Goal: Transaction & Acquisition: Purchase product/service

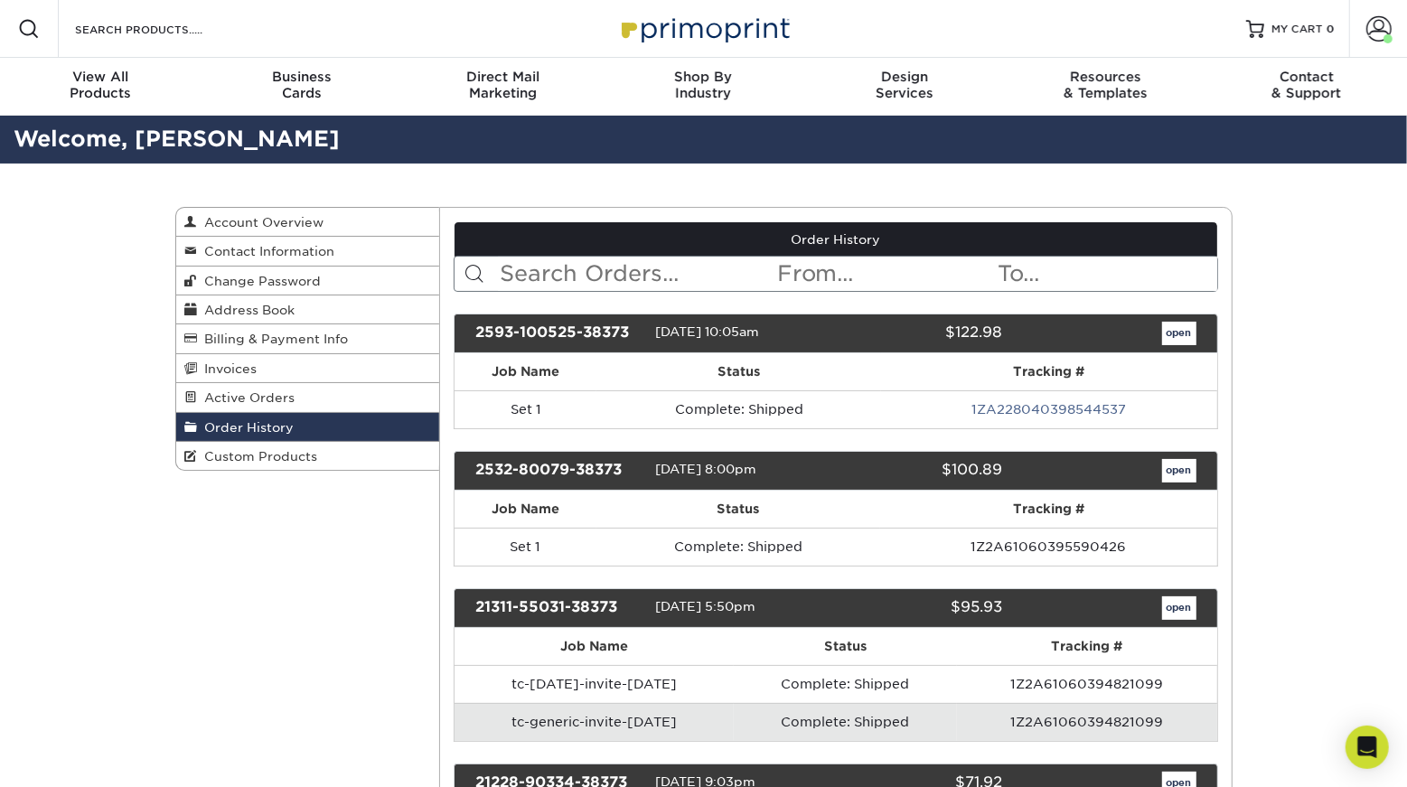
click at [264, 29] on div "Resources Menu Search Products Account Welcome, Aubrey Primo Client Account Das…" at bounding box center [703, 29] width 1407 height 58
click at [224, 33] on input "Search Products" at bounding box center [161, 29] width 176 height 22
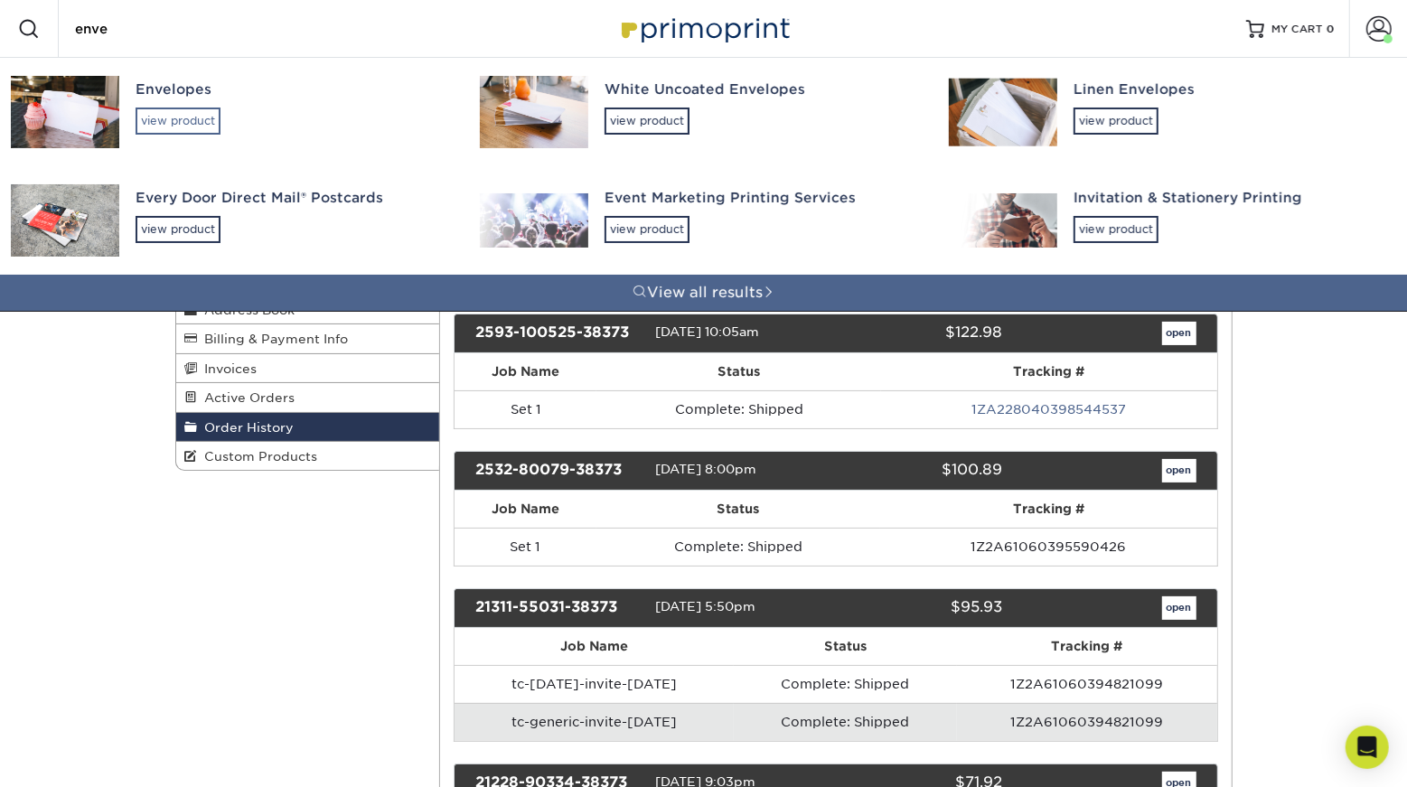
type input "enve"
click at [201, 116] on div "view product" at bounding box center [178, 121] width 85 height 27
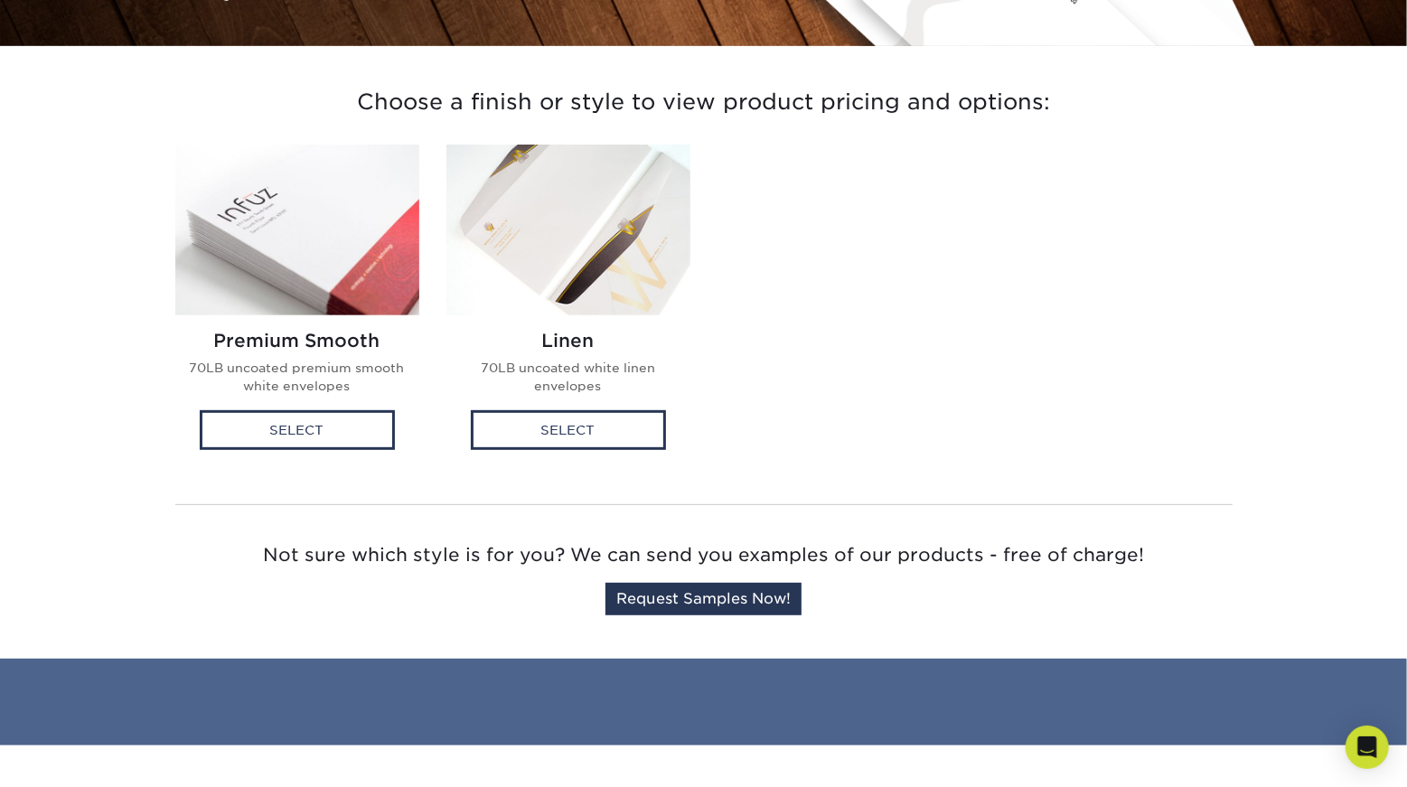
scroll to position [472, 0]
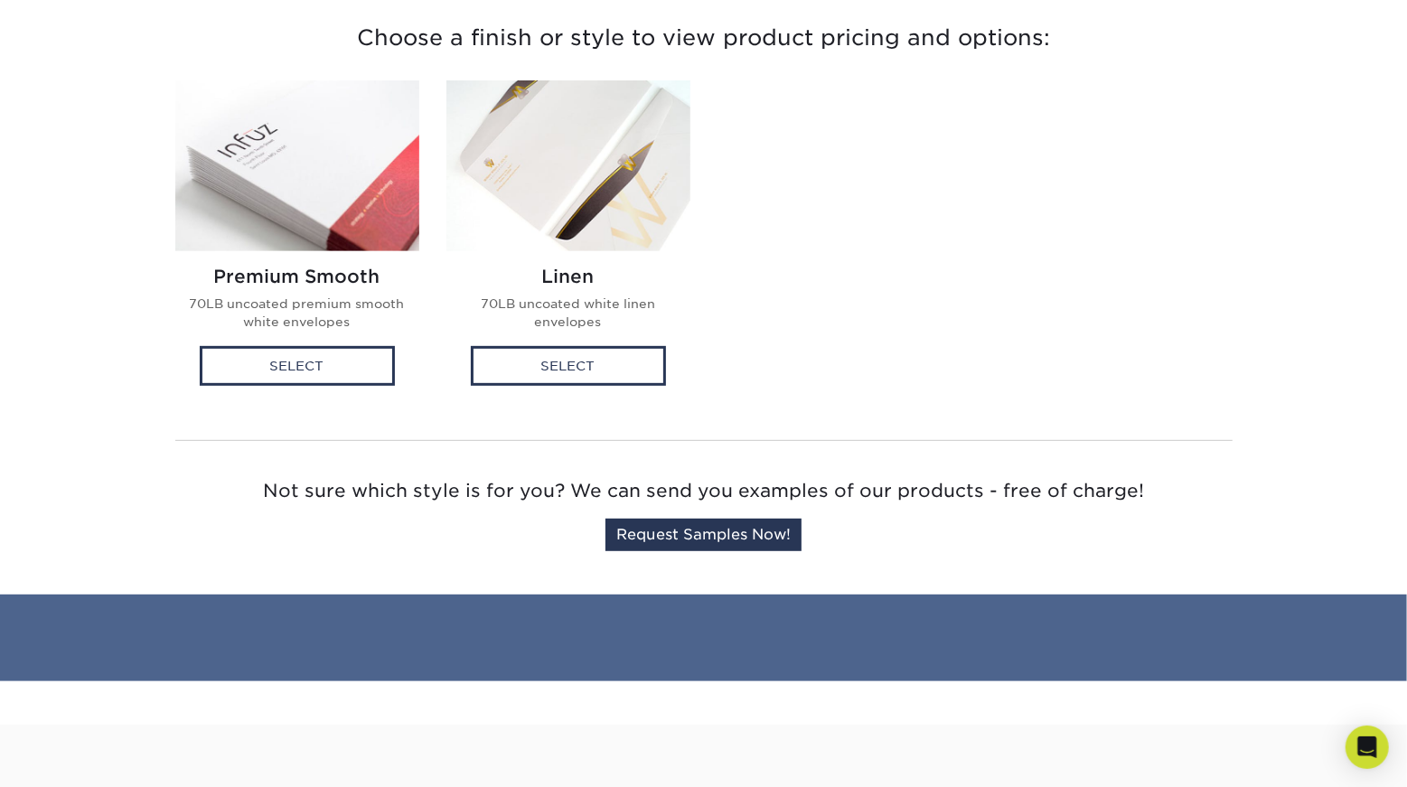
click at [293, 212] on img at bounding box center [297, 165] width 244 height 171
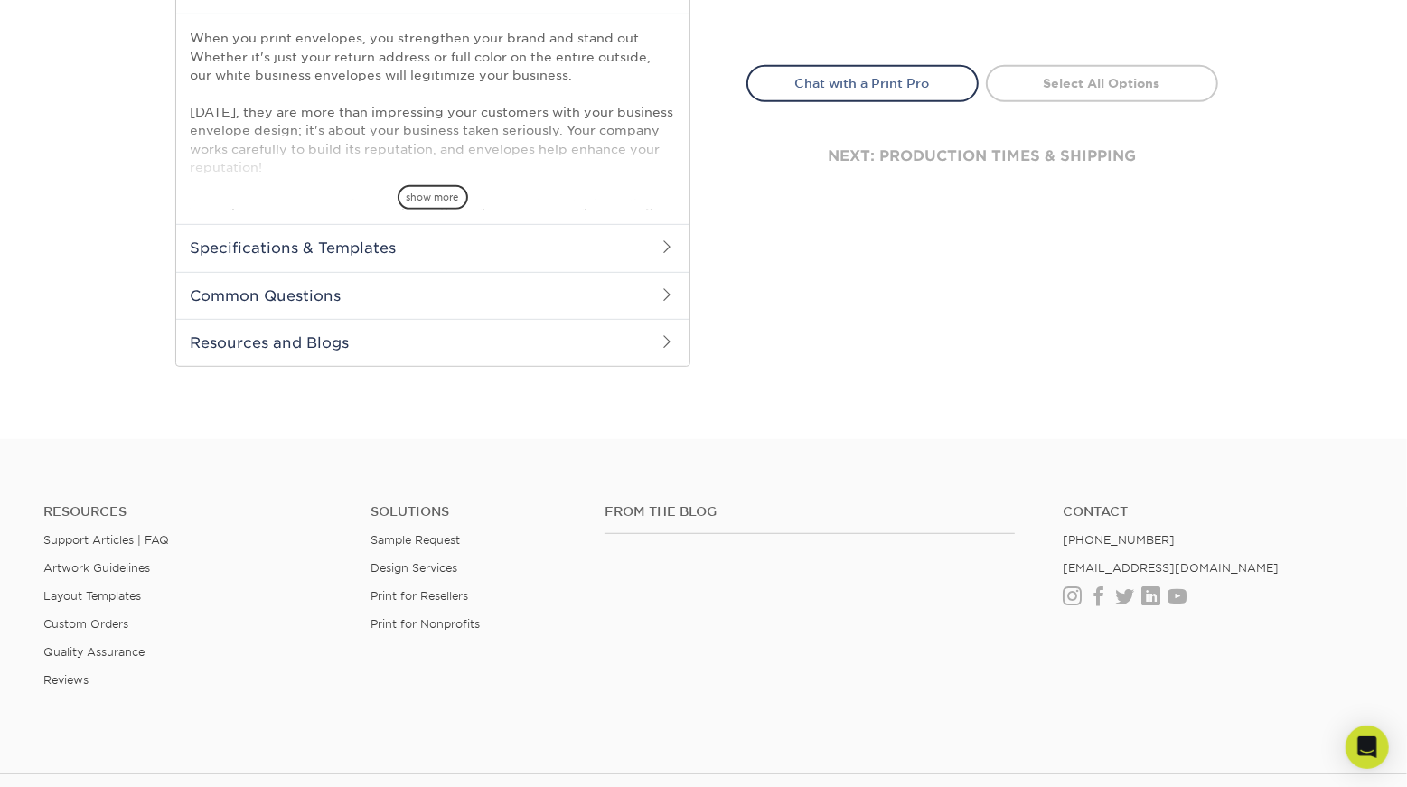
scroll to position [81, 0]
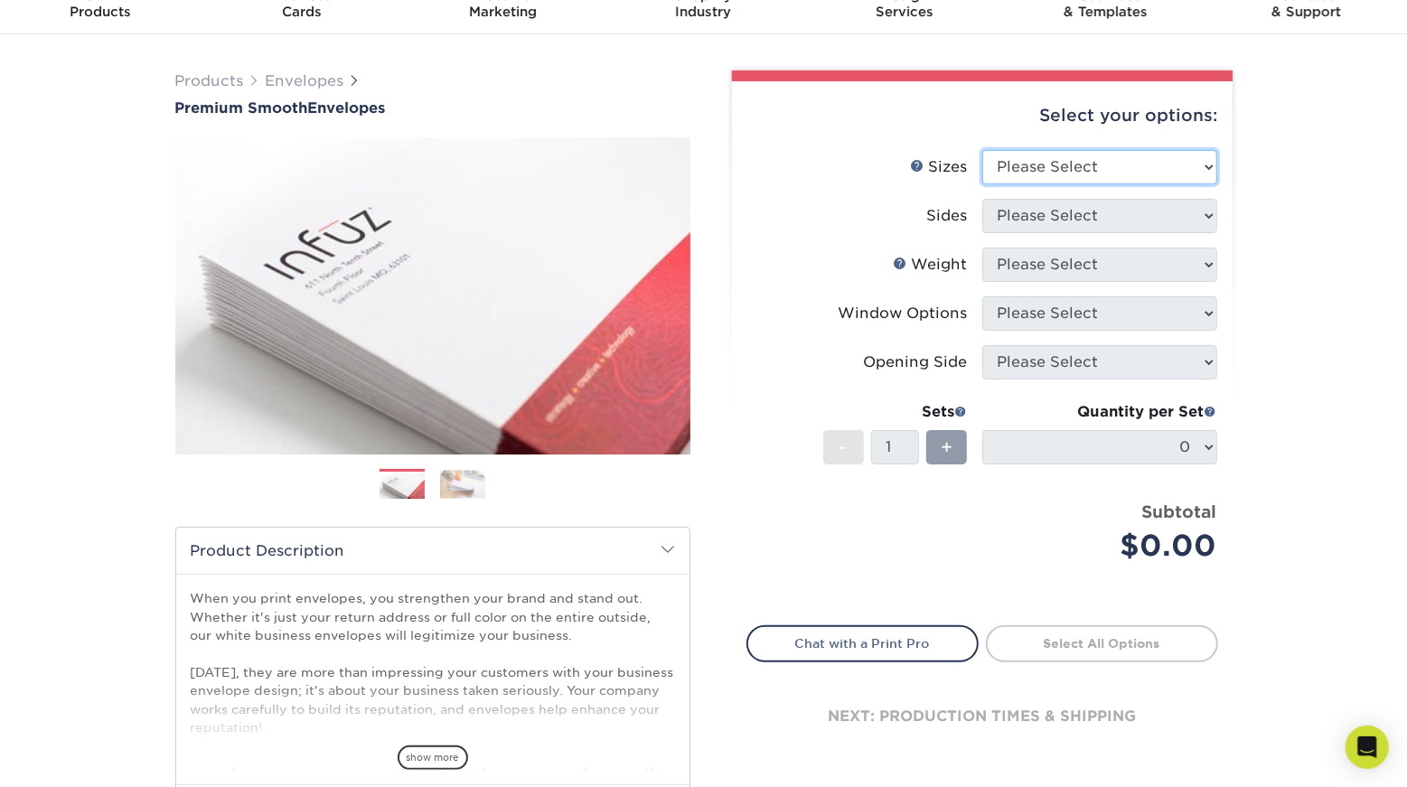
click at [1081, 162] on select "Please Select 8.875" x 3.875" 4.125" x 9.5" 5.25" x 7.25" 9" x 12"" at bounding box center [1099, 167] width 235 height 34
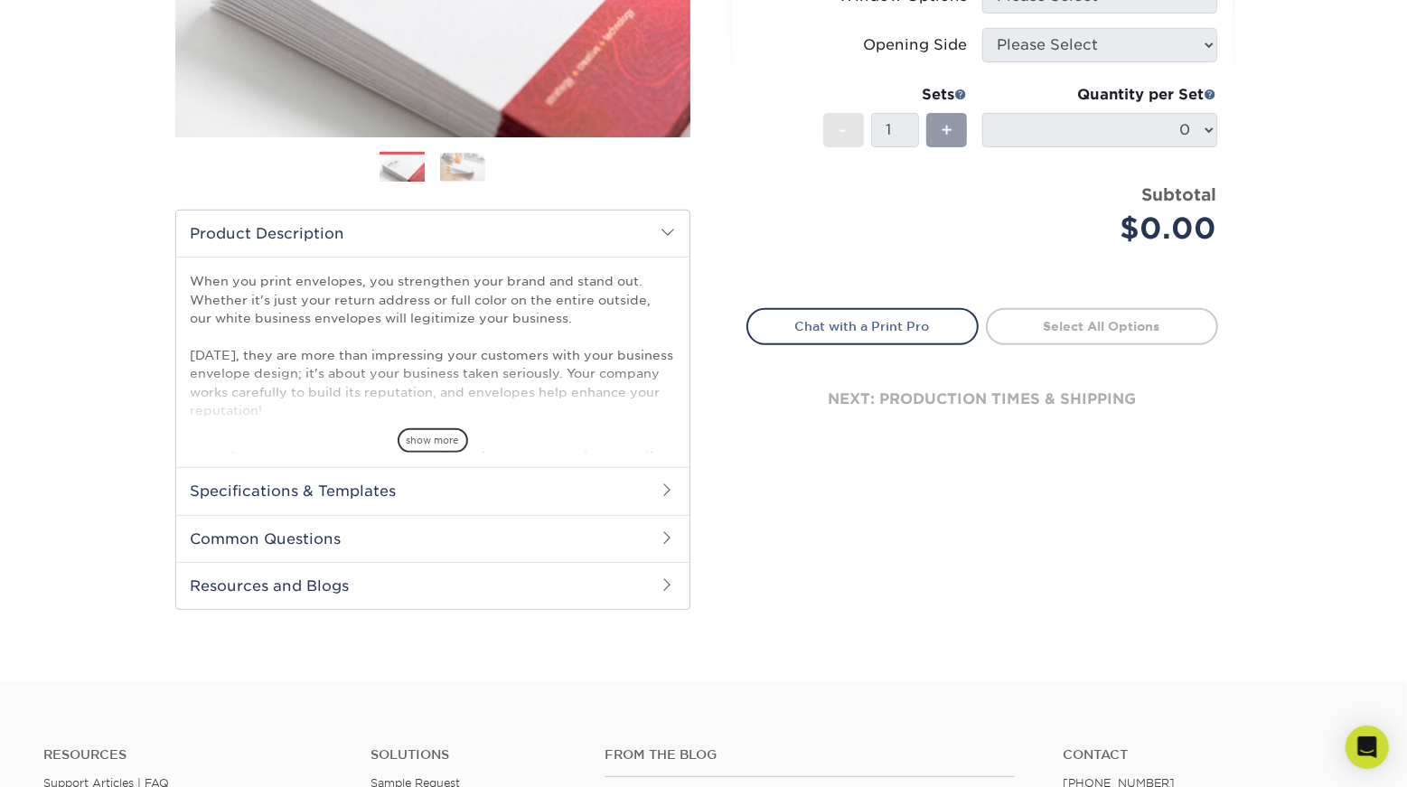
scroll to position [57, 0]
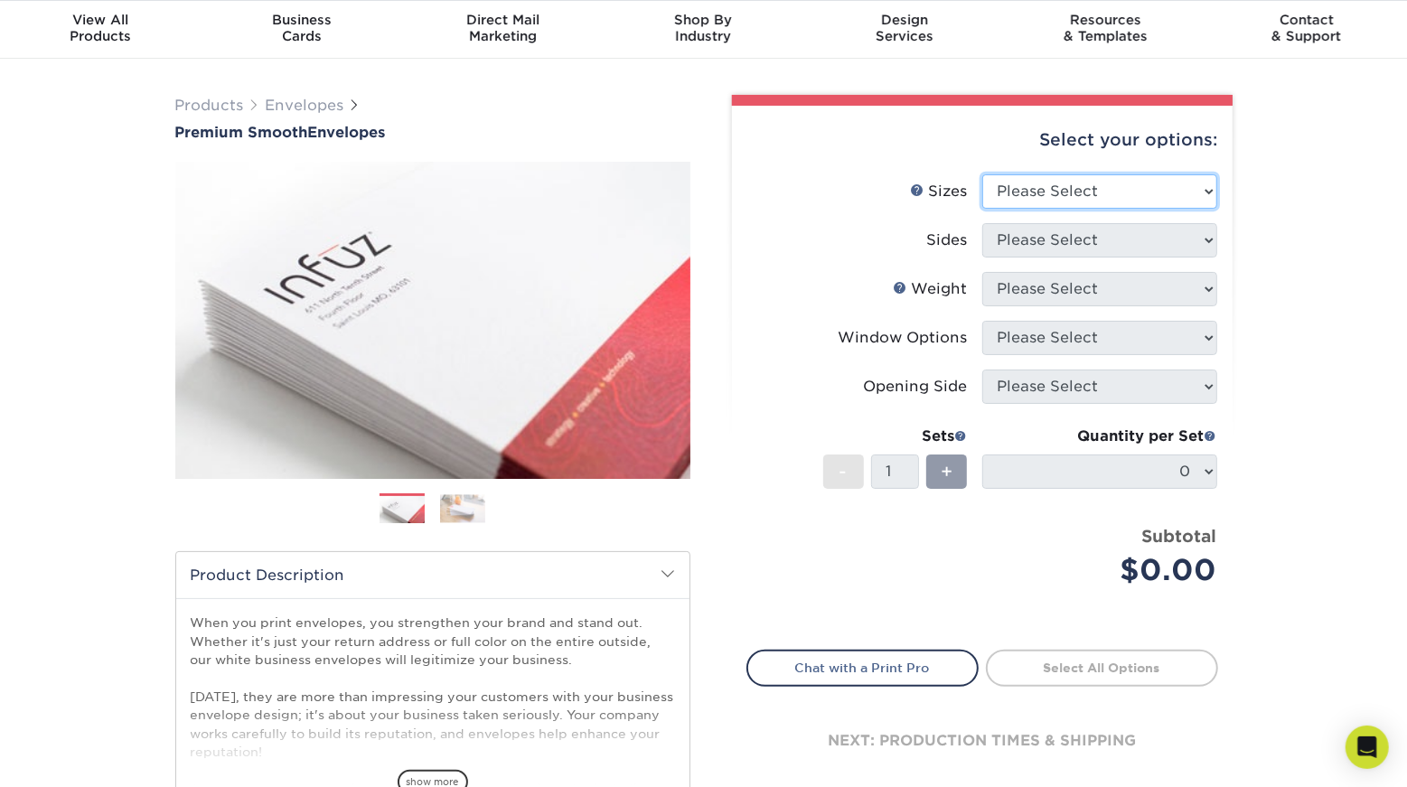
click at [1113, 189] on select "Please Select 8.875" x 3.875" 4.125" x 9.5" 5.25" x 7.25" 9" x 12"" at bounding box center [1099, 191] width 235 height 34
select select "5.25x7.25"
click at [982, 174] on select "Please Select 8.875" x 3.875" 4.125" x 9.5" 5.25" x 7.25" 9" x 12"" at bounding box center [1099, 191] width 235 height 34
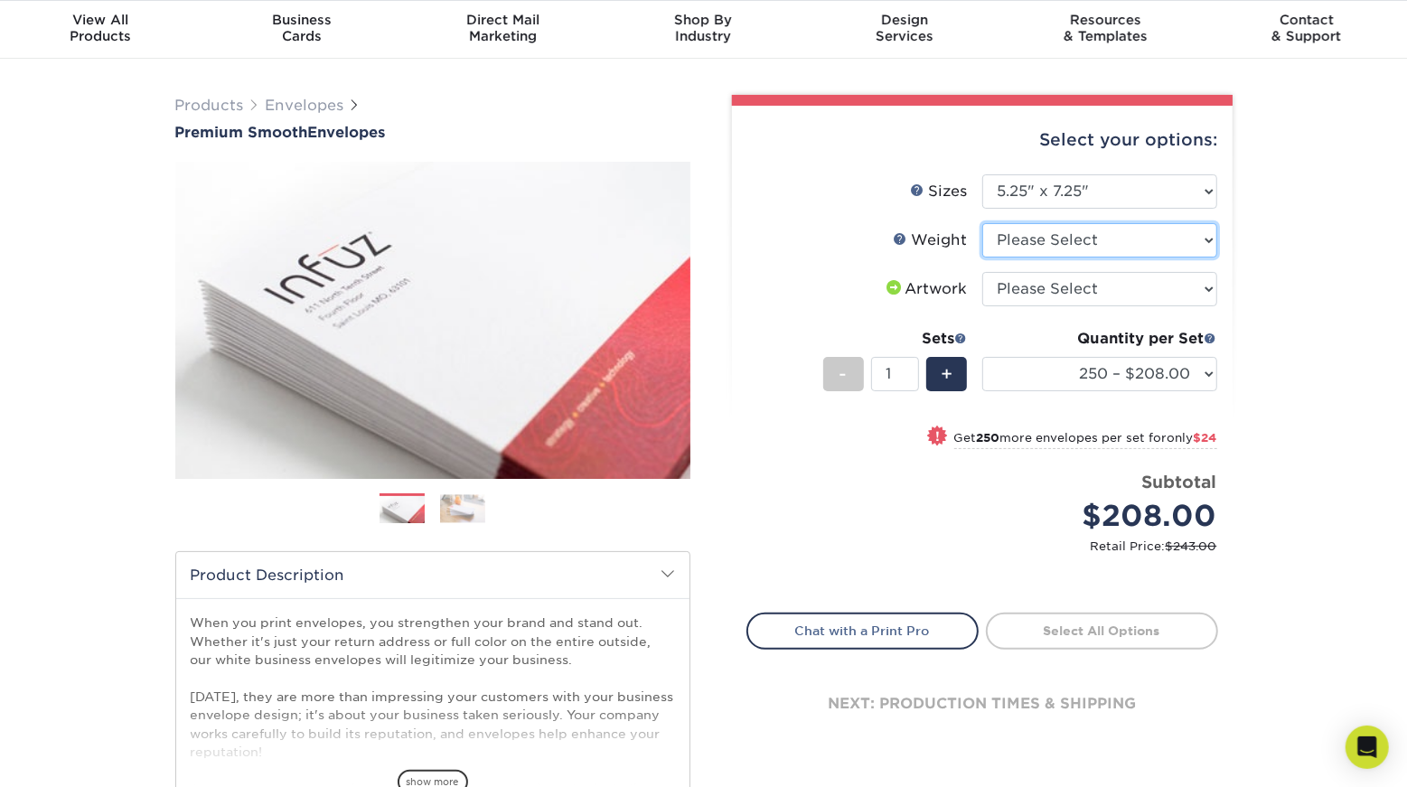
click at [1072, 247] on select "Please Select 70LB" at bounding box center [1099, 240] width 235 height 34
select select "70LB"
click at [982, 223] on select "Please Select 70LB" at bounding box center [1099, 240] width 235 height 34
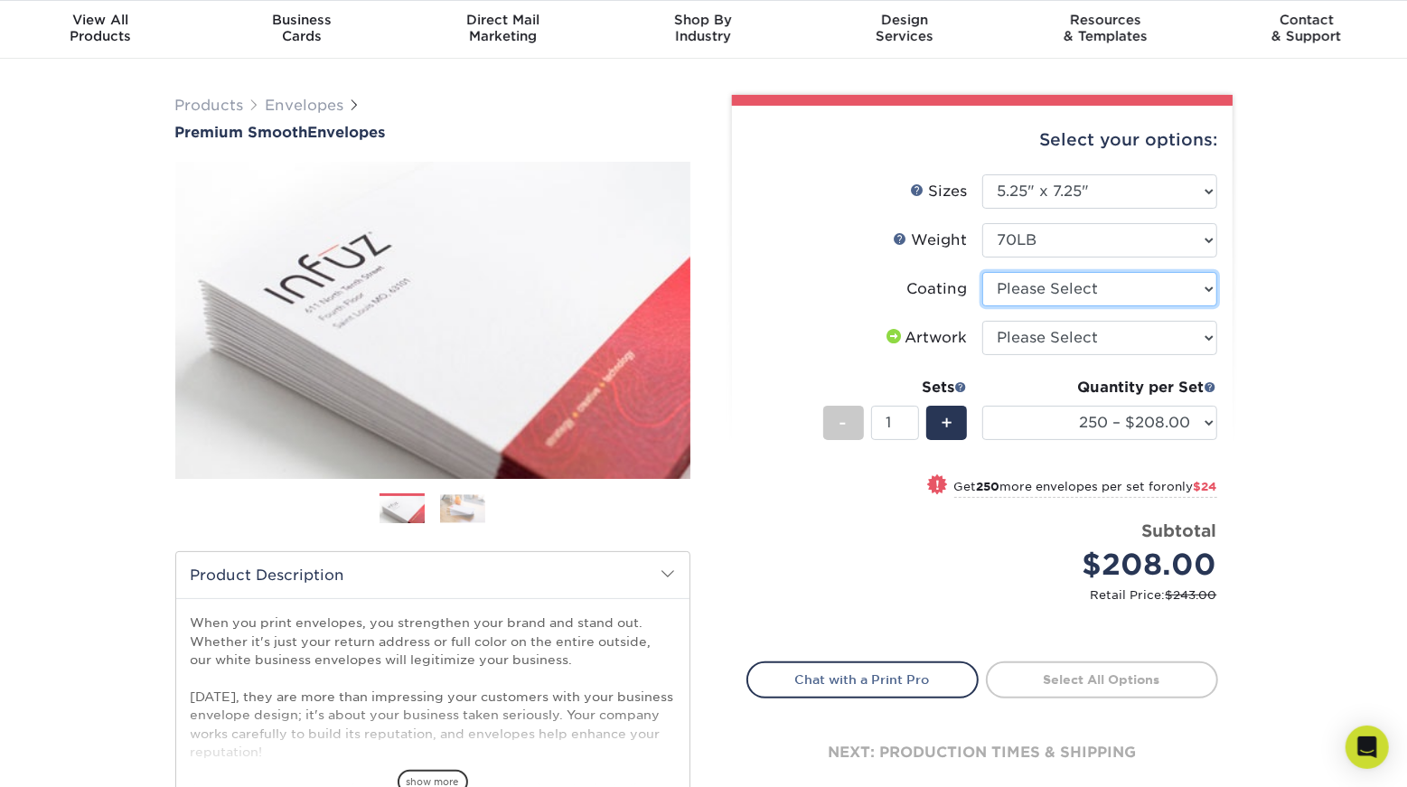
click at [1076, 287] on select at bounding box center [1099, 289] width 235 height 34
select select "3e7618de-abca-4bda-9f97-8b9129e913d8"
click at [982, 272] on select at bounding box center [1099, 289] width 235 height 34
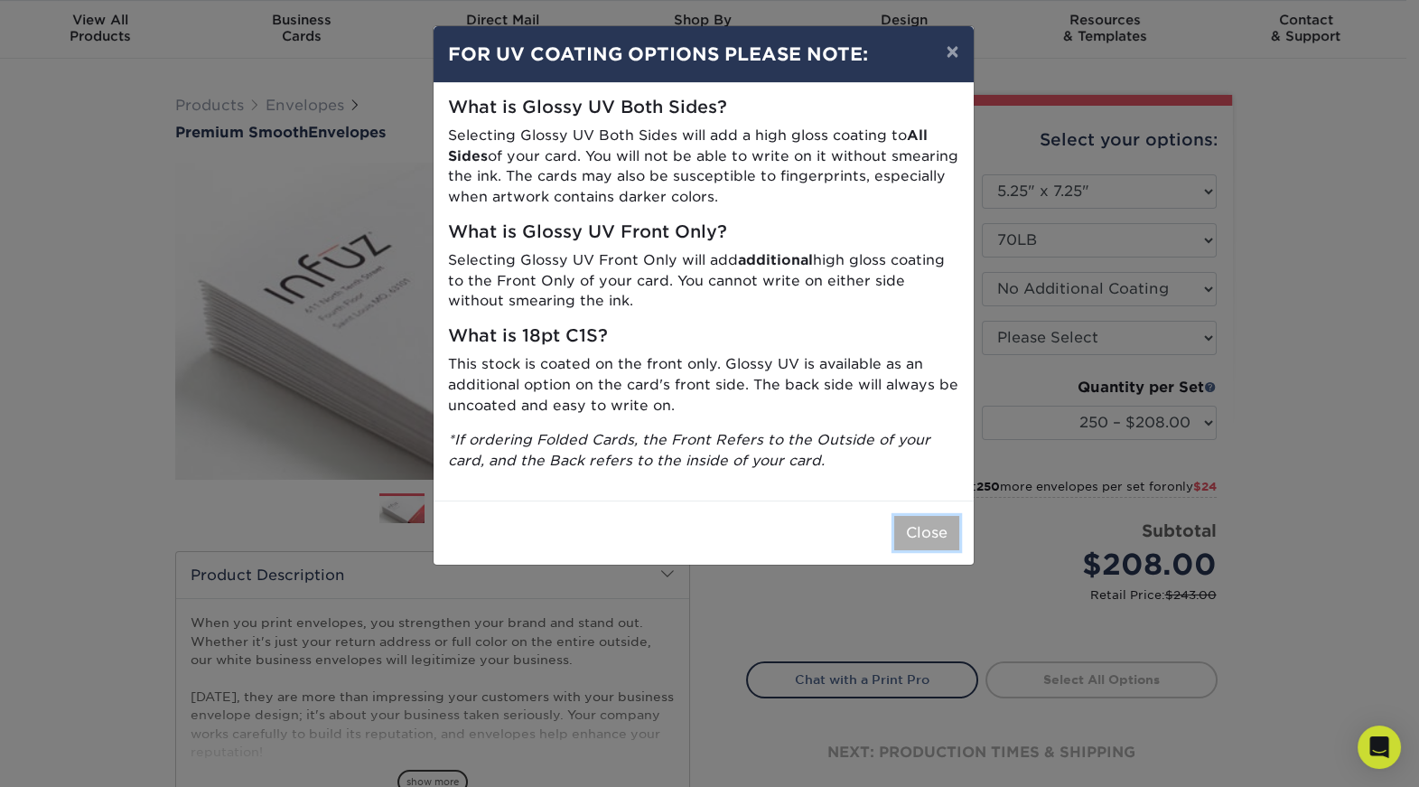
click at [938, 525] on button "Close" at bounding box center [926, 533] width 65 height 34
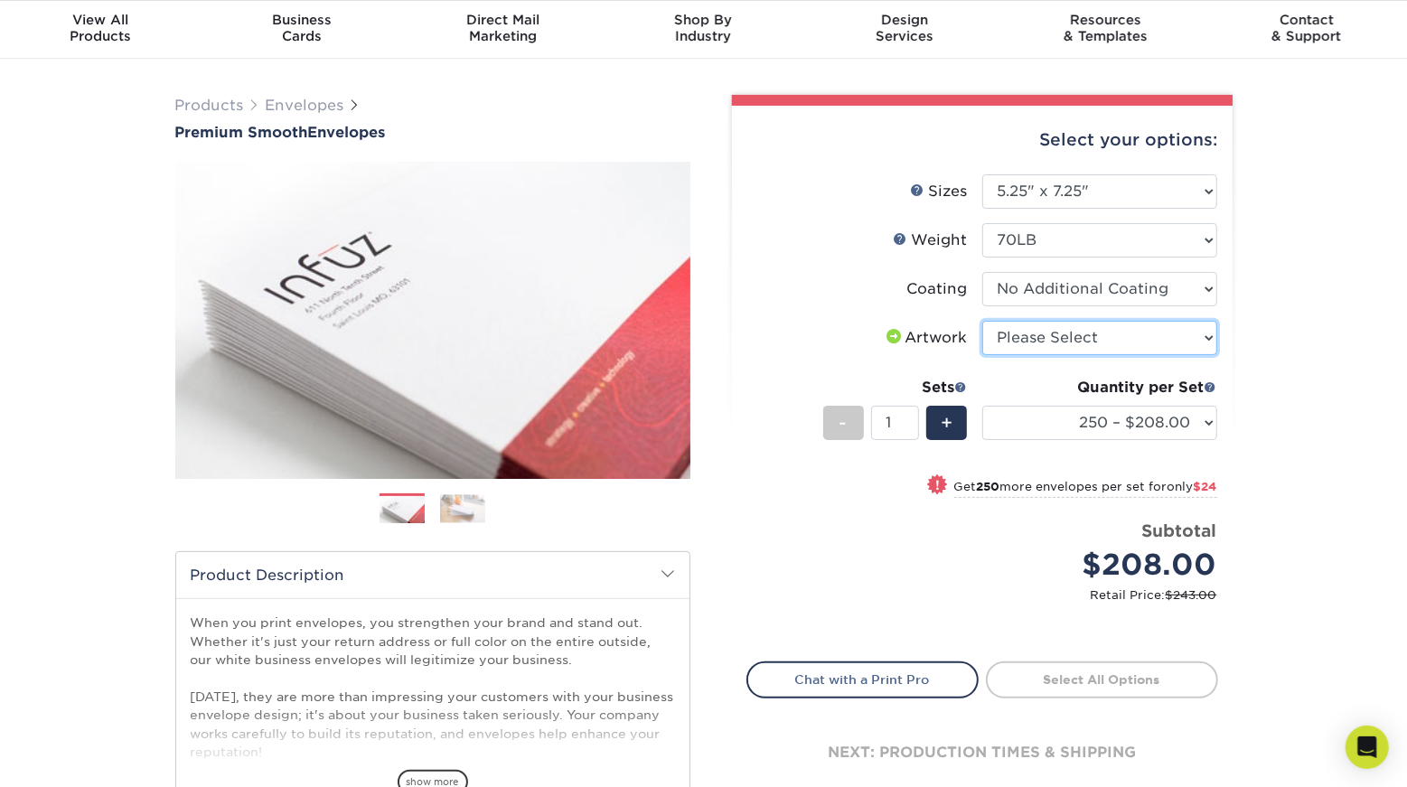
click at [1099, 334] on select "Please Select I will upload files I need a design - $50" at bounding box center [1099, 338] width 235 height 34
select select "upload"
click at [982, 321] on select "Please Select I will upload files I need a design - $50" at bounding box center [1099, 338] width 235 height 34
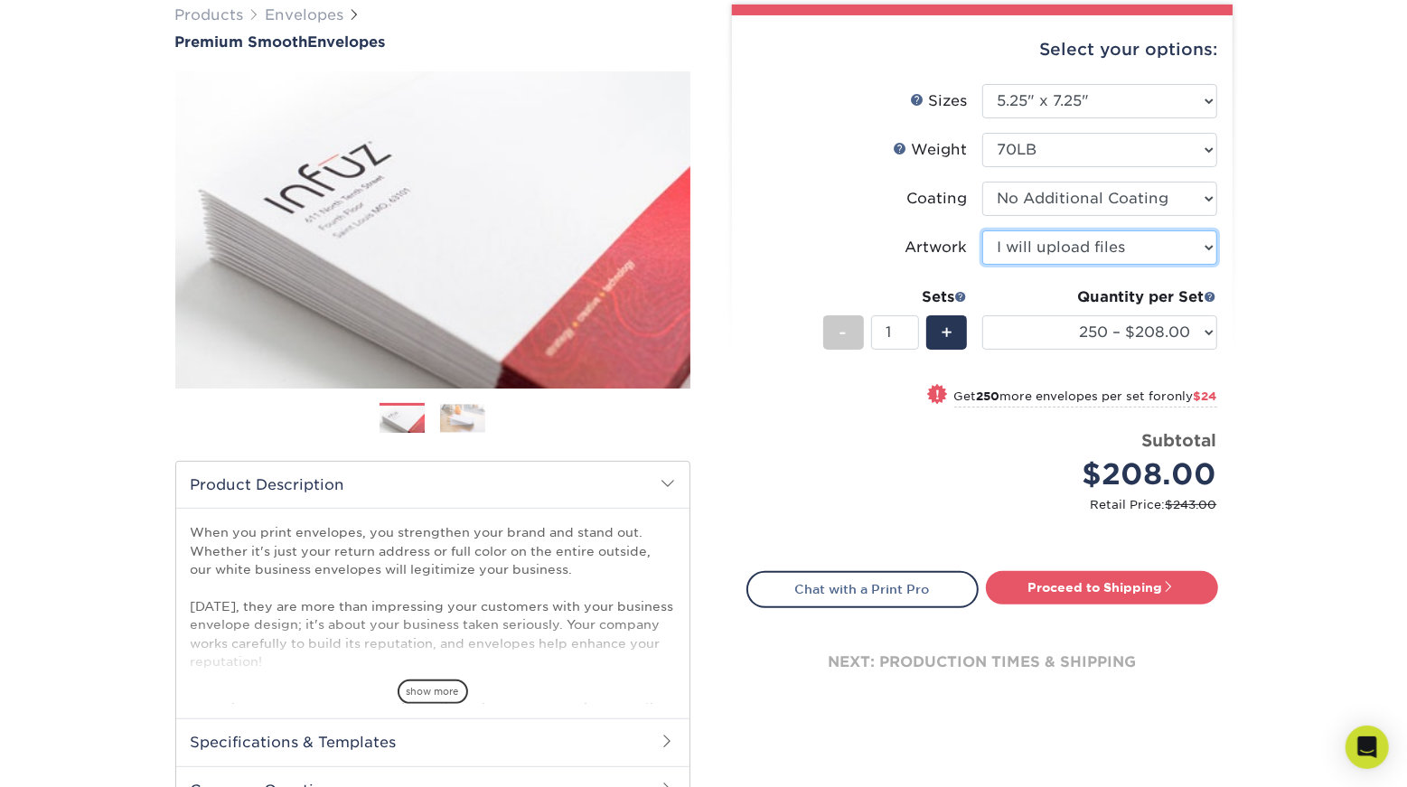
scroll to position [179, 0]
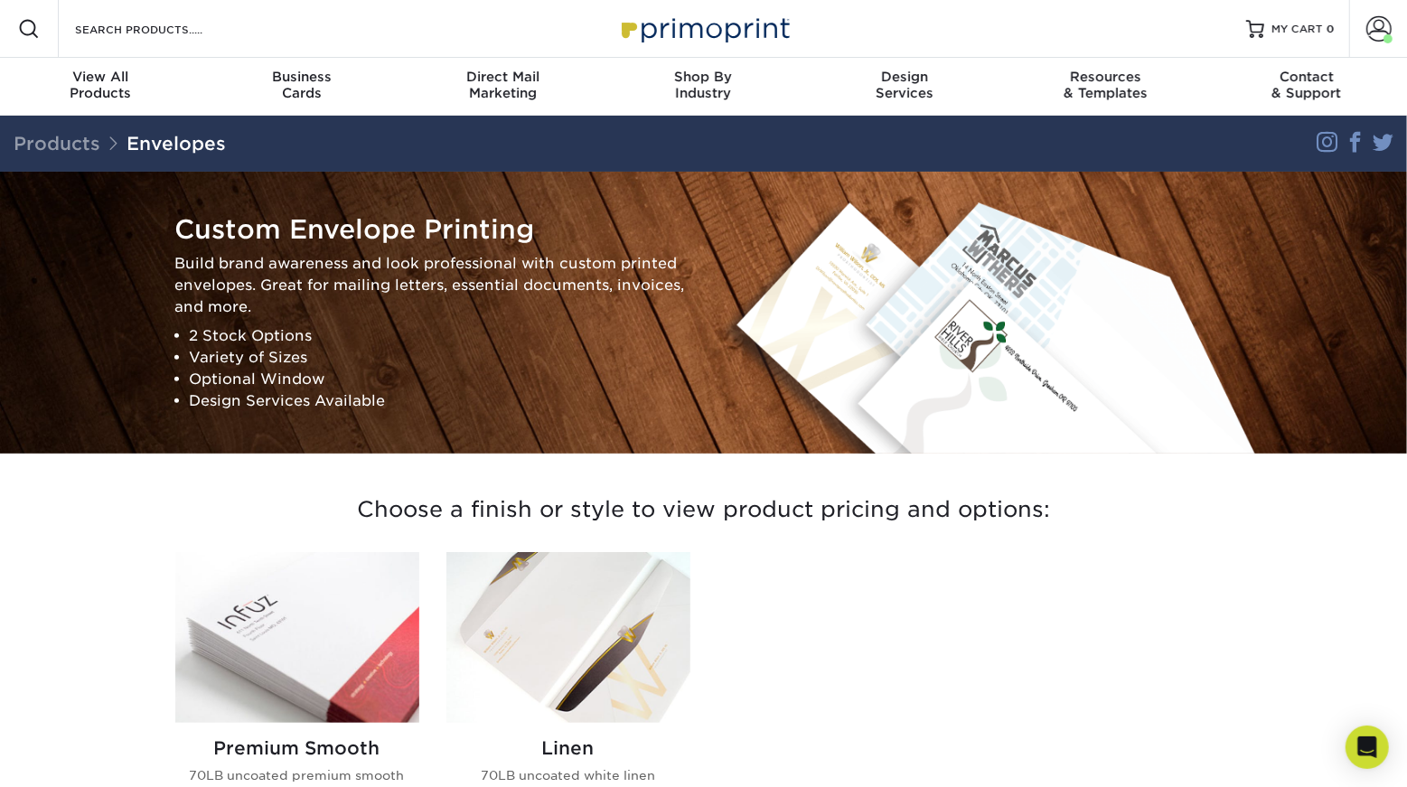
click at [247, 34] on div "Resources Menu Search Products Account Welcome, Aubrey Primo Client Account Das…" at bounding box center [703, 29] width 1407 height 58
click at [226, 38] on input "Search Products" at bounding box center [161, 29] width 176 height 22
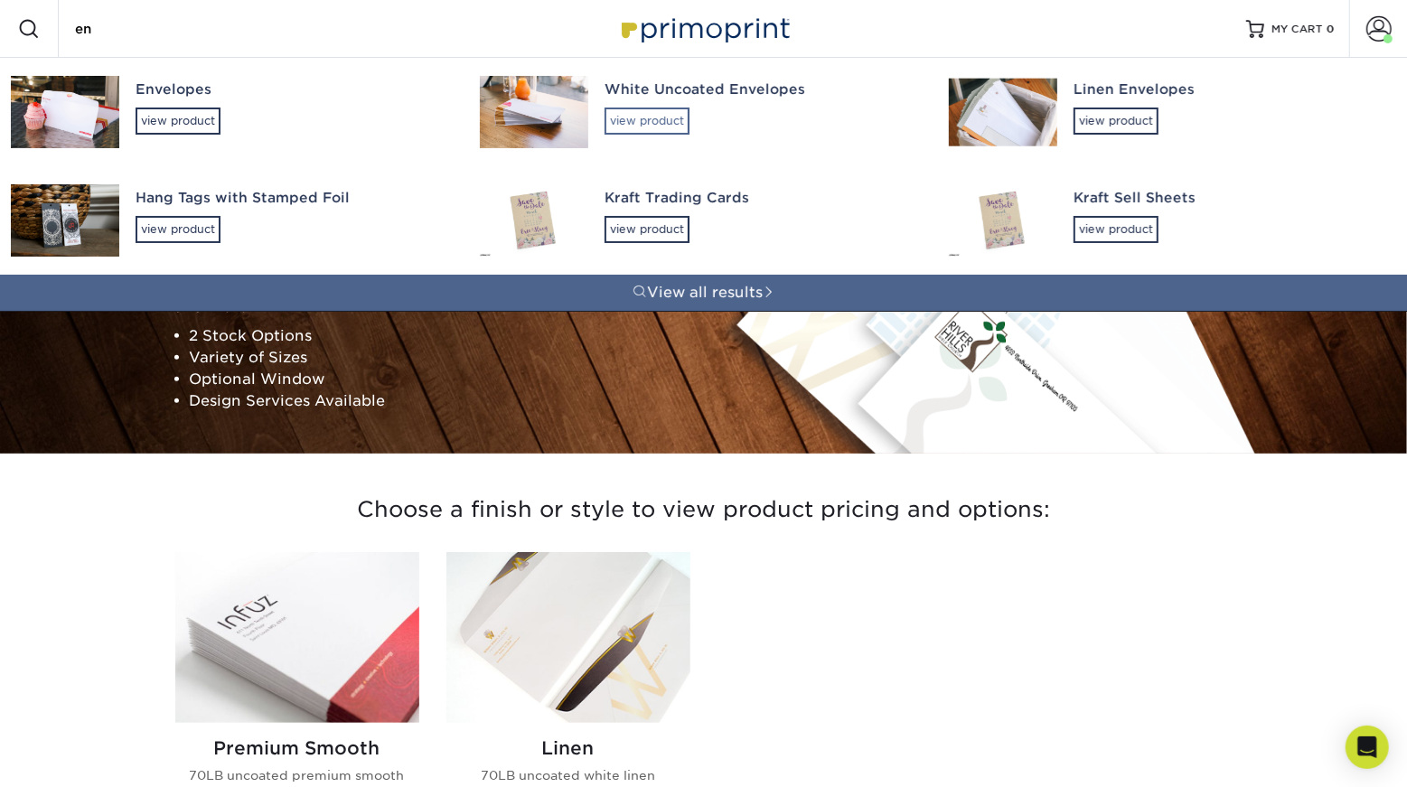
type input "en"
click at [656, 119] on div "view product" at bounding box center [646, 121] width 85 height 27
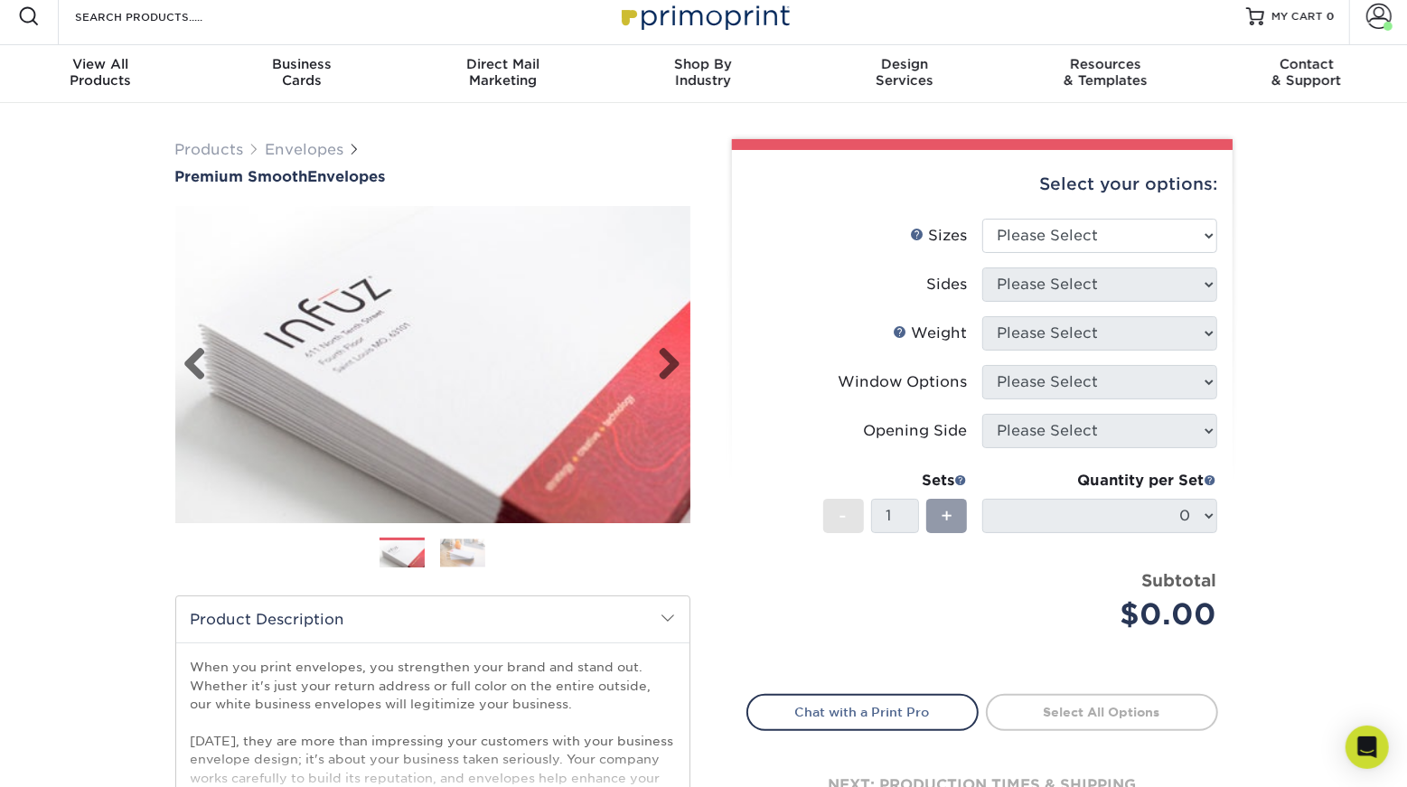
scroll to position [18, 0]
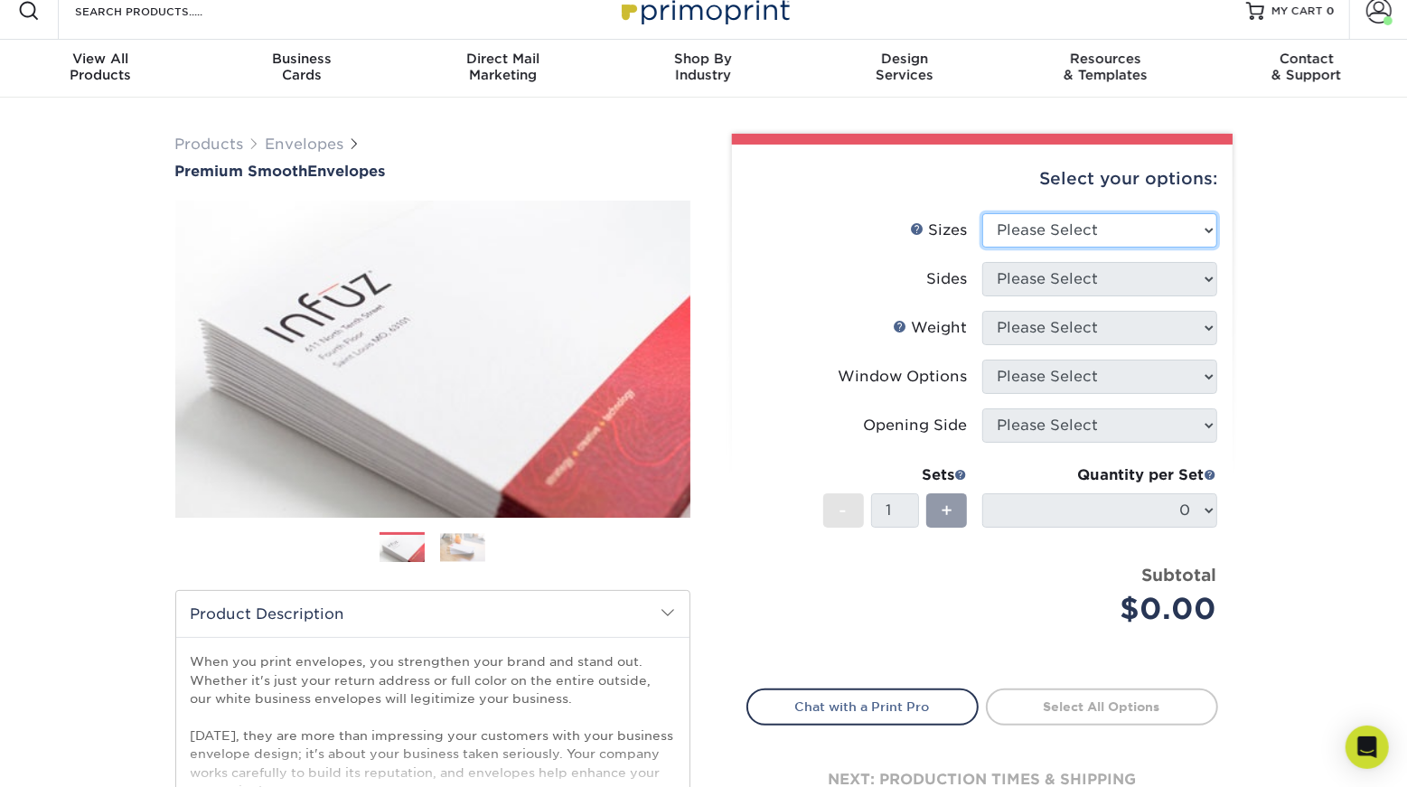
click at [1099, 241] on select "Please Select 8.875" x 3.875" 4.125" x 9.5" 5.25" x 7.25" 9" x 12"" at bounding box center [1099, 230] width 235 height 34
select select "5.25x7.25"
click at [982, 213] on select "Please Select 8.875" x 3.875" 4.125" x 9.5" 5.25" x 7.25" 9" x 12"" at bounding box center [1099, 230] width 235 height 34
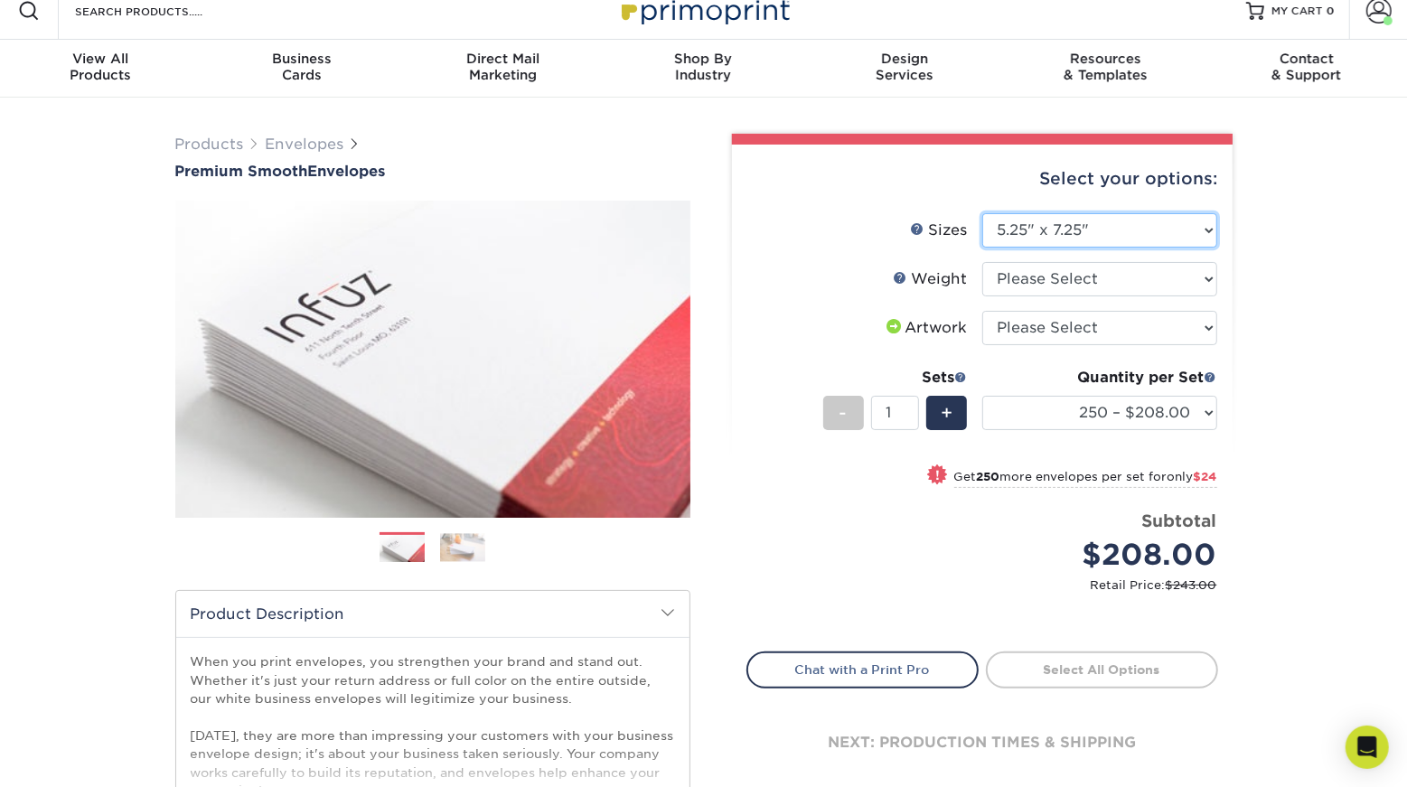
scroll to position [351, 0]
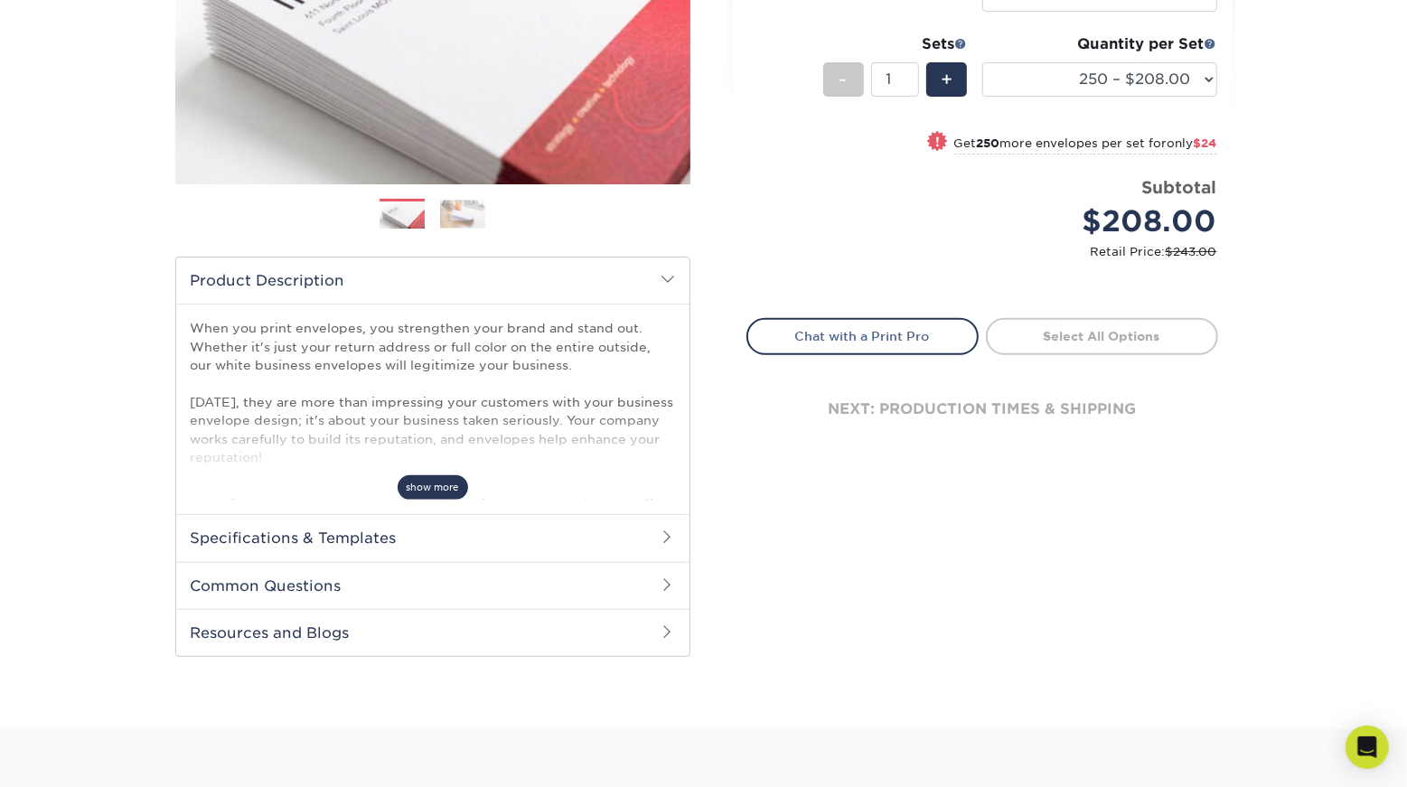
click at [447, 476] on span "show more" at bounding box center [432, 487] width 70 height 24
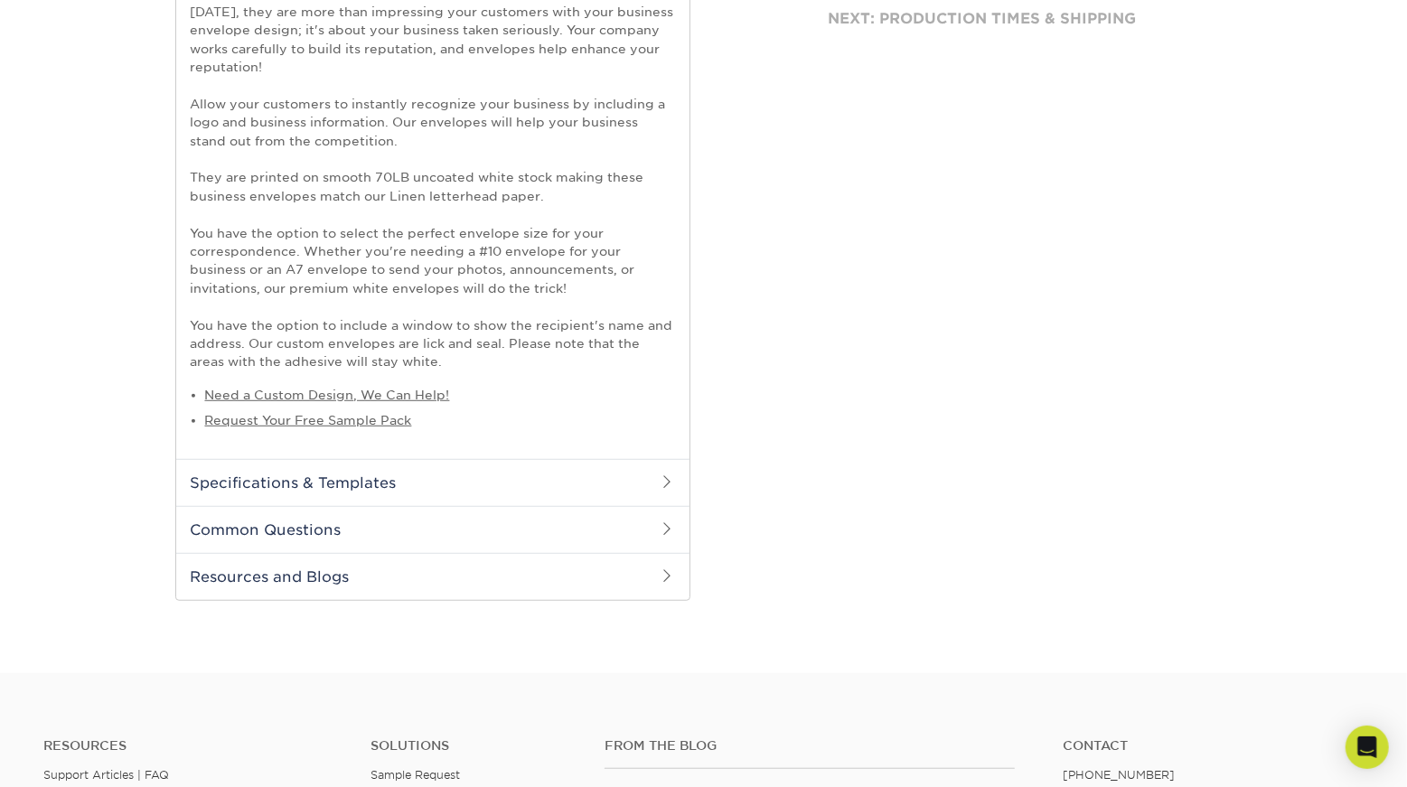
scroll to position [753, 0]
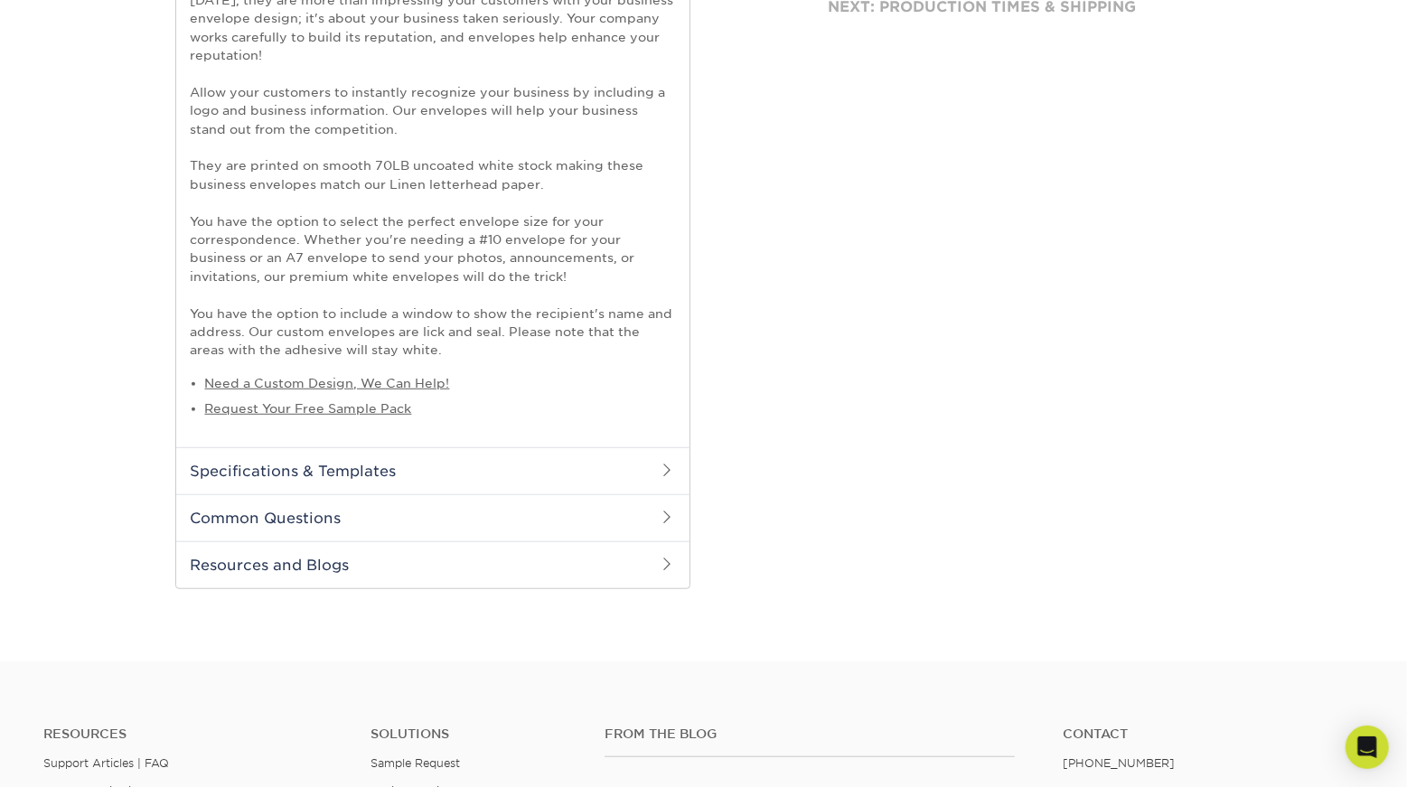
click at [519, 459] on h2 "Specifications & Templates" at bounding box center [432, 470] width 513 height 47
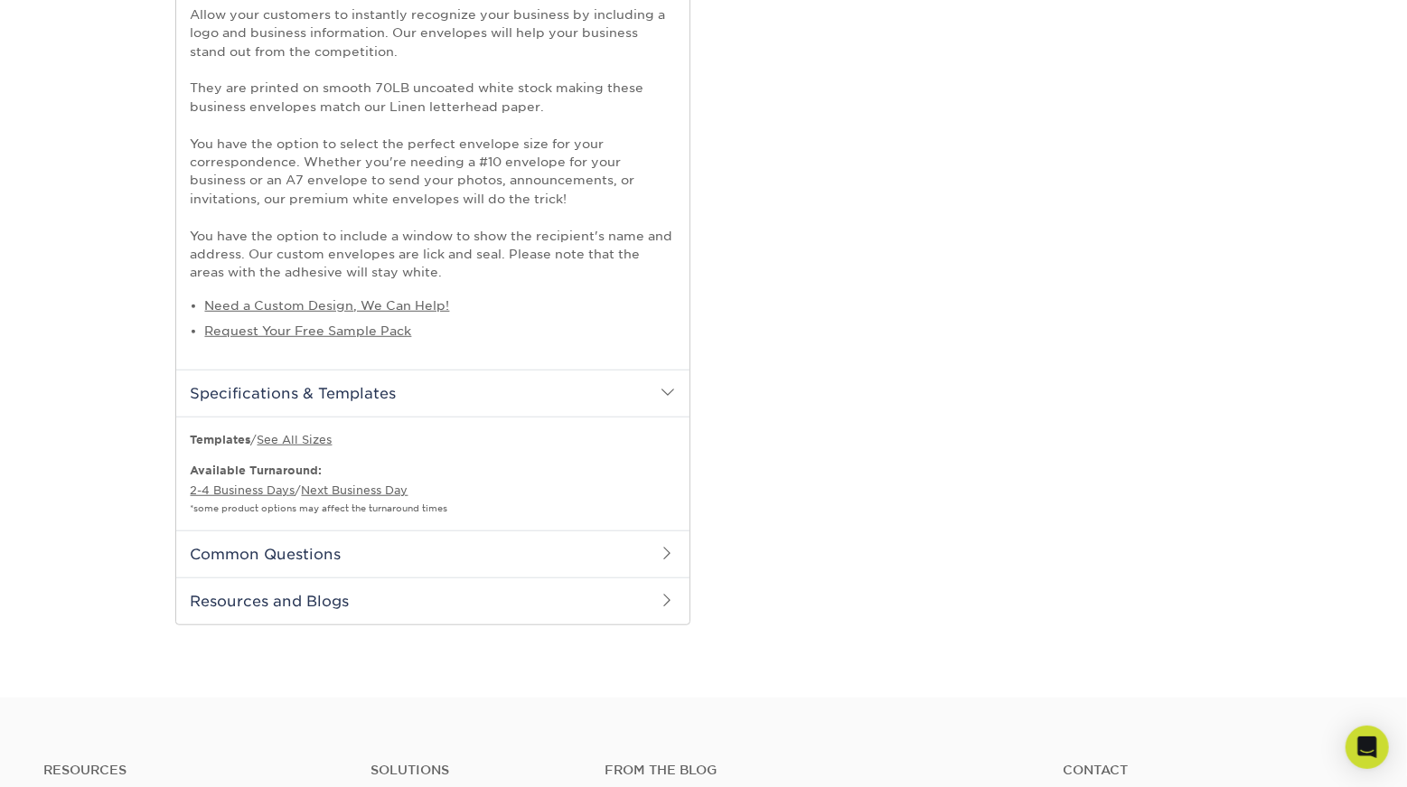
scroll to position [905, 0]
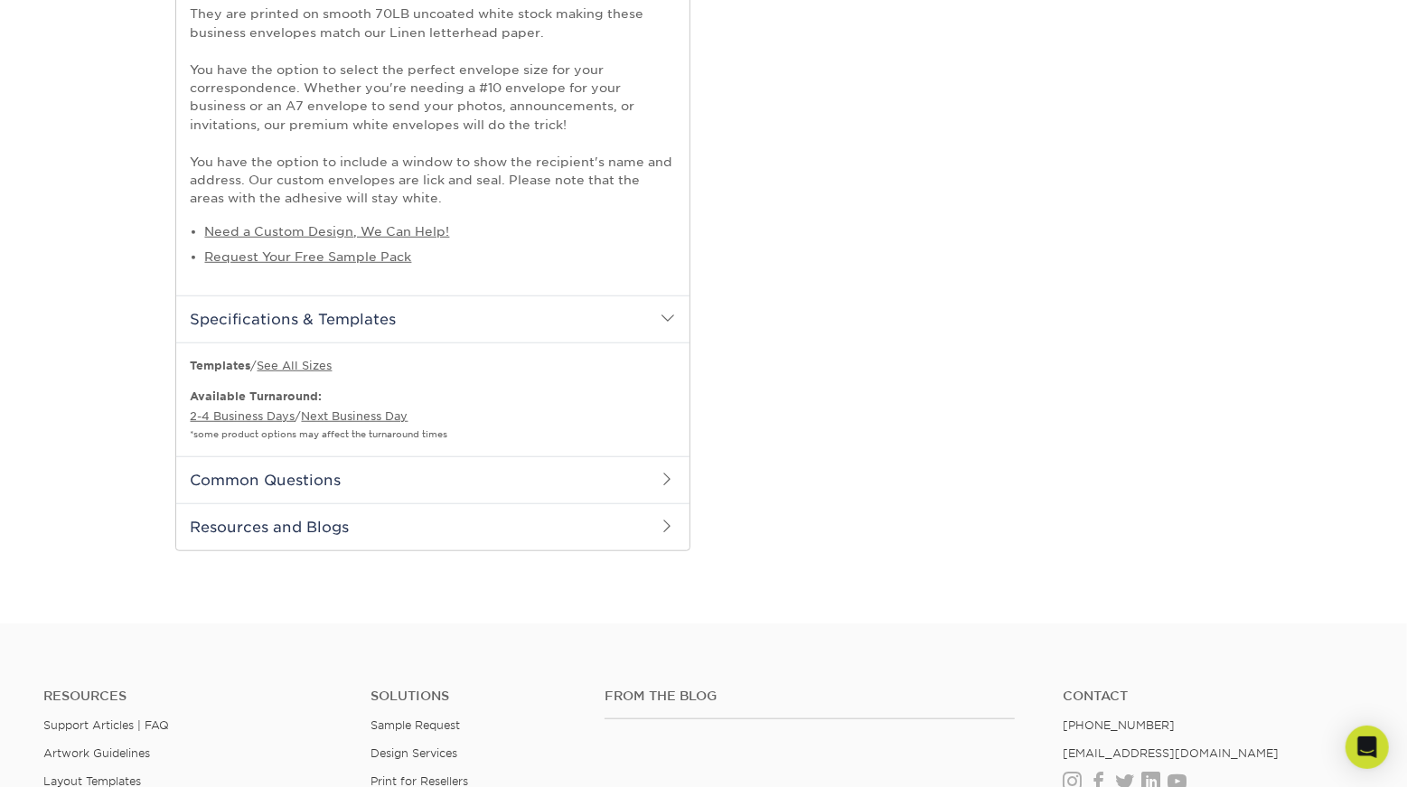
click at [502, 480] on h2 "Common Questions" at bounding box center [432, 479] width 513 height 47
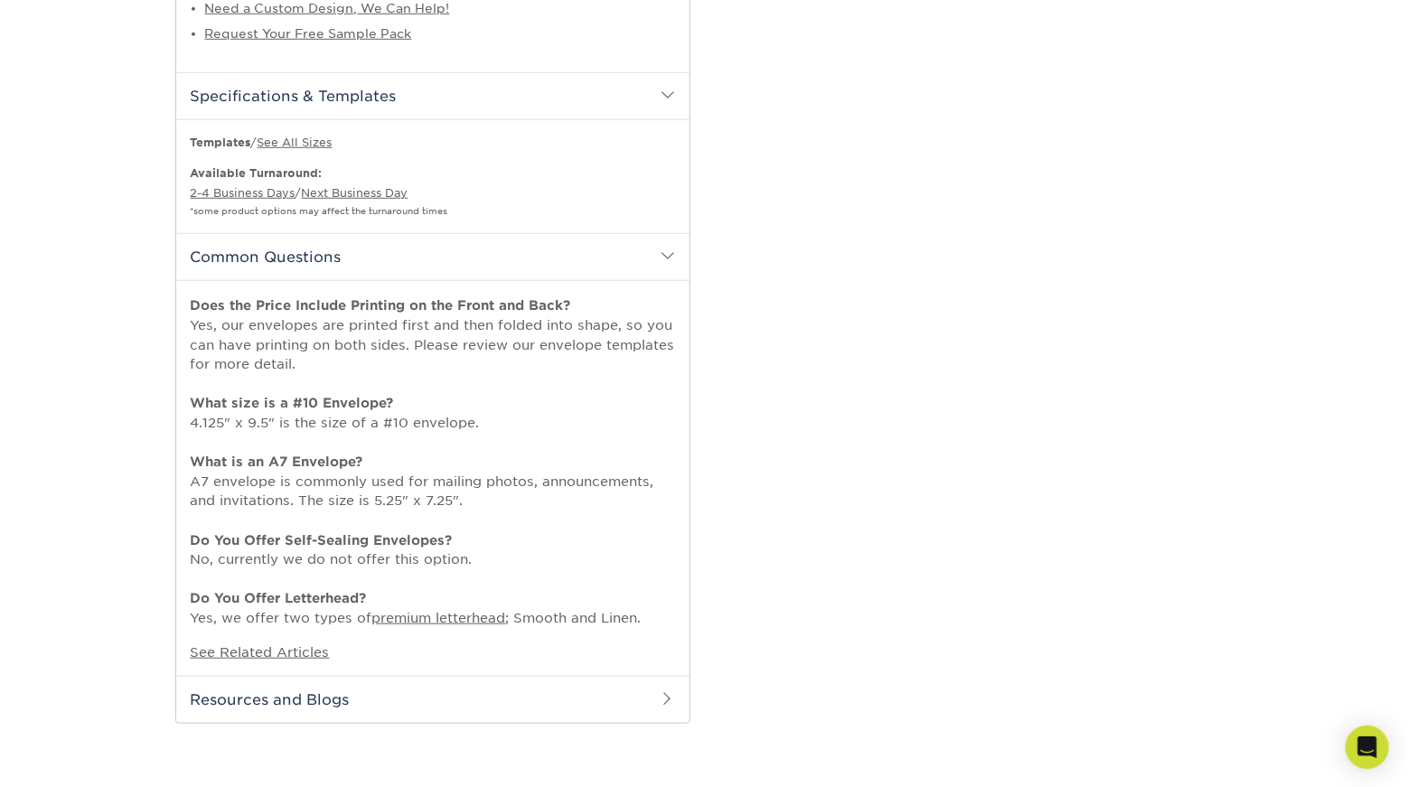
scroll to position [967, 0]
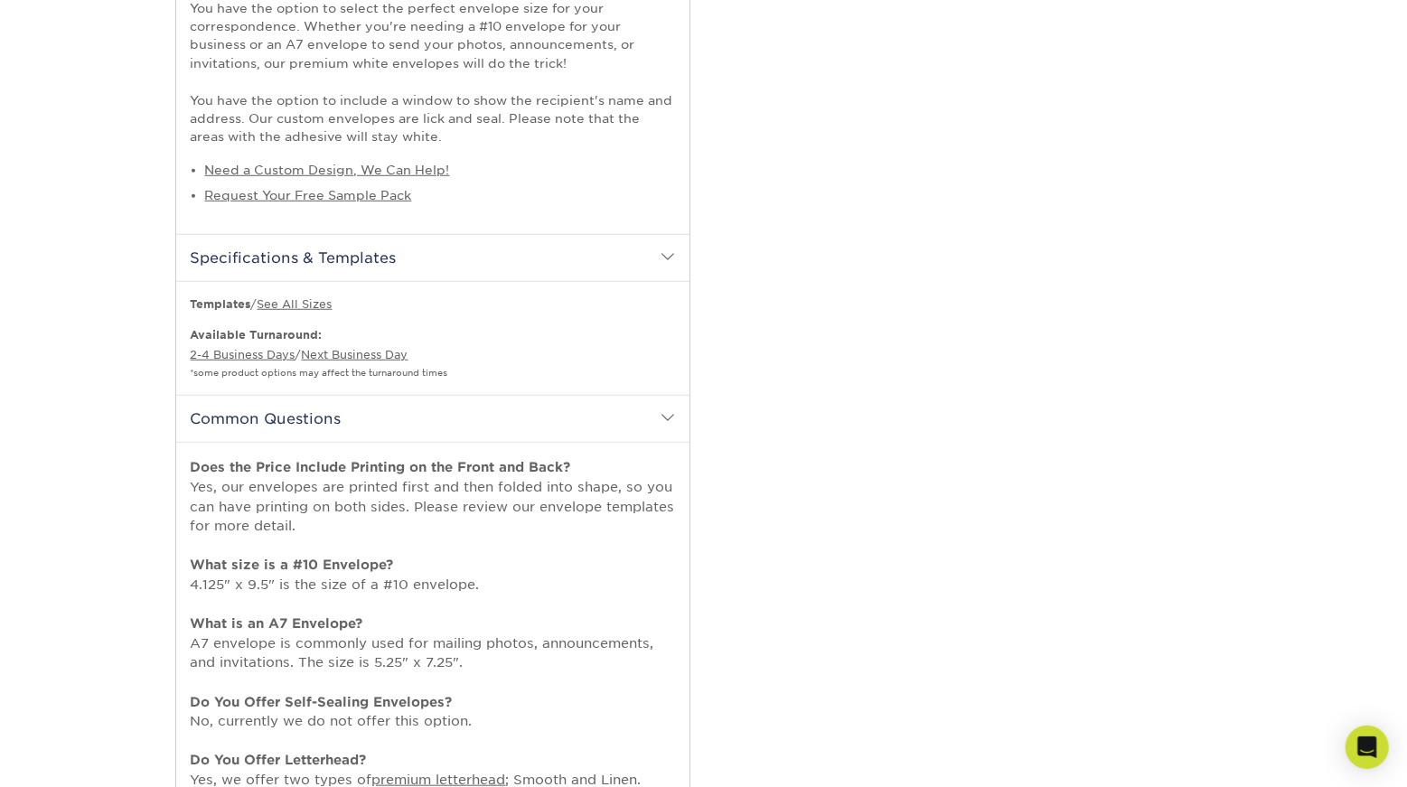
click at [351, 254] on h2 "Specifications & Templates" at bounding box center [432, 257] width 513 height 47
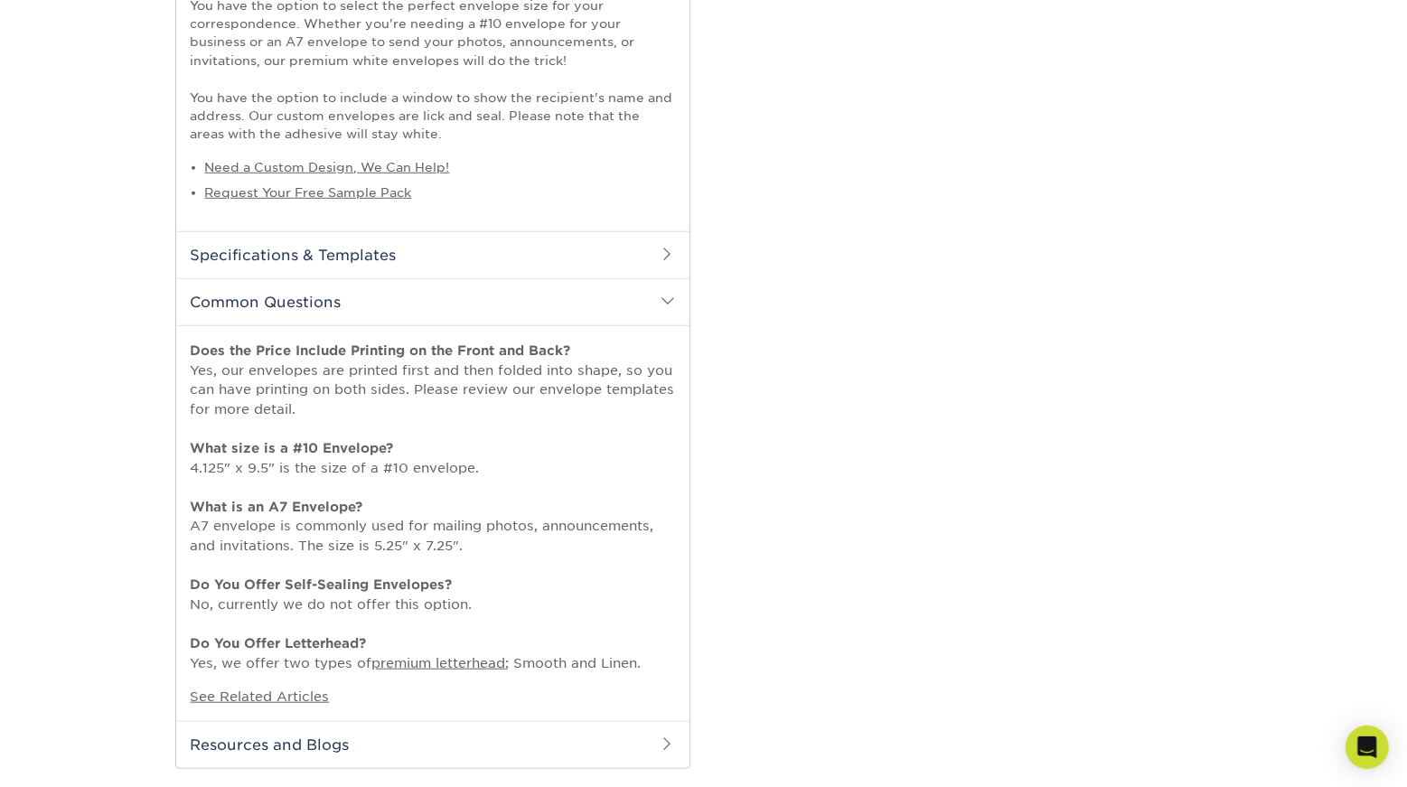
scroll to position [973, 0]
click at [355, 249] on h2 "Specifications & Templates" at bounding box center [432, 251] width 513 height 47
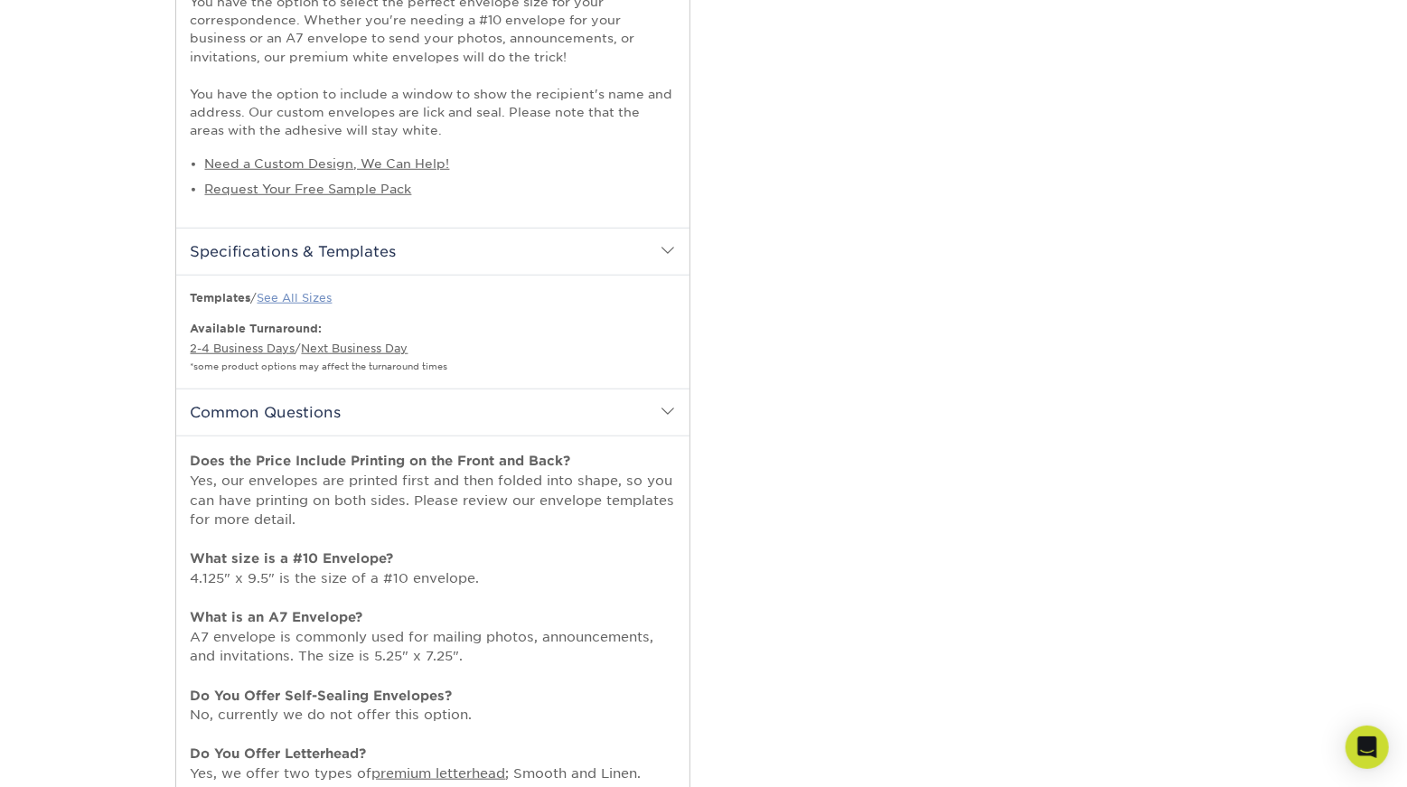
click at [316, 295] on link "See All Sizes" at bounding box center [294, 298] width 75 height 14
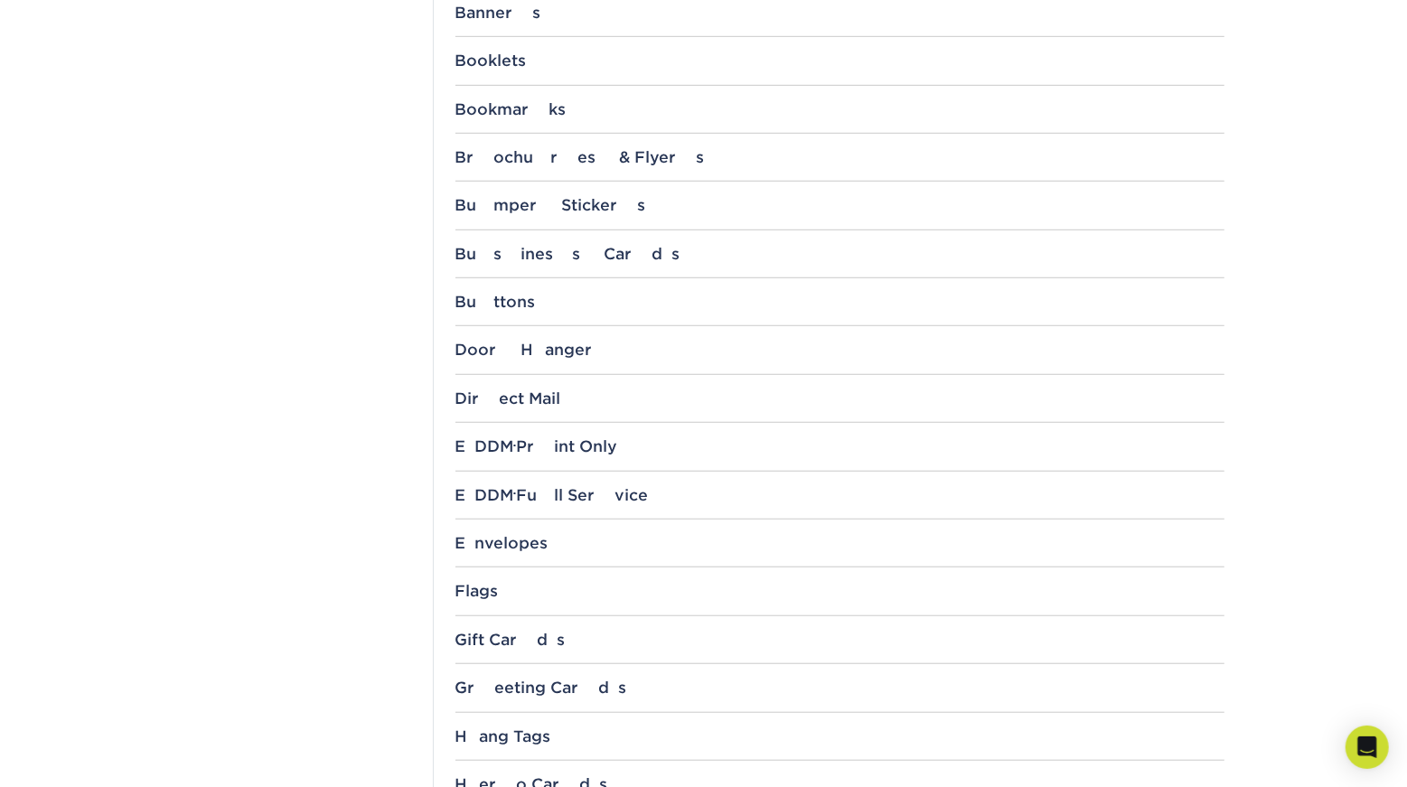
scroll to position [876, 0]
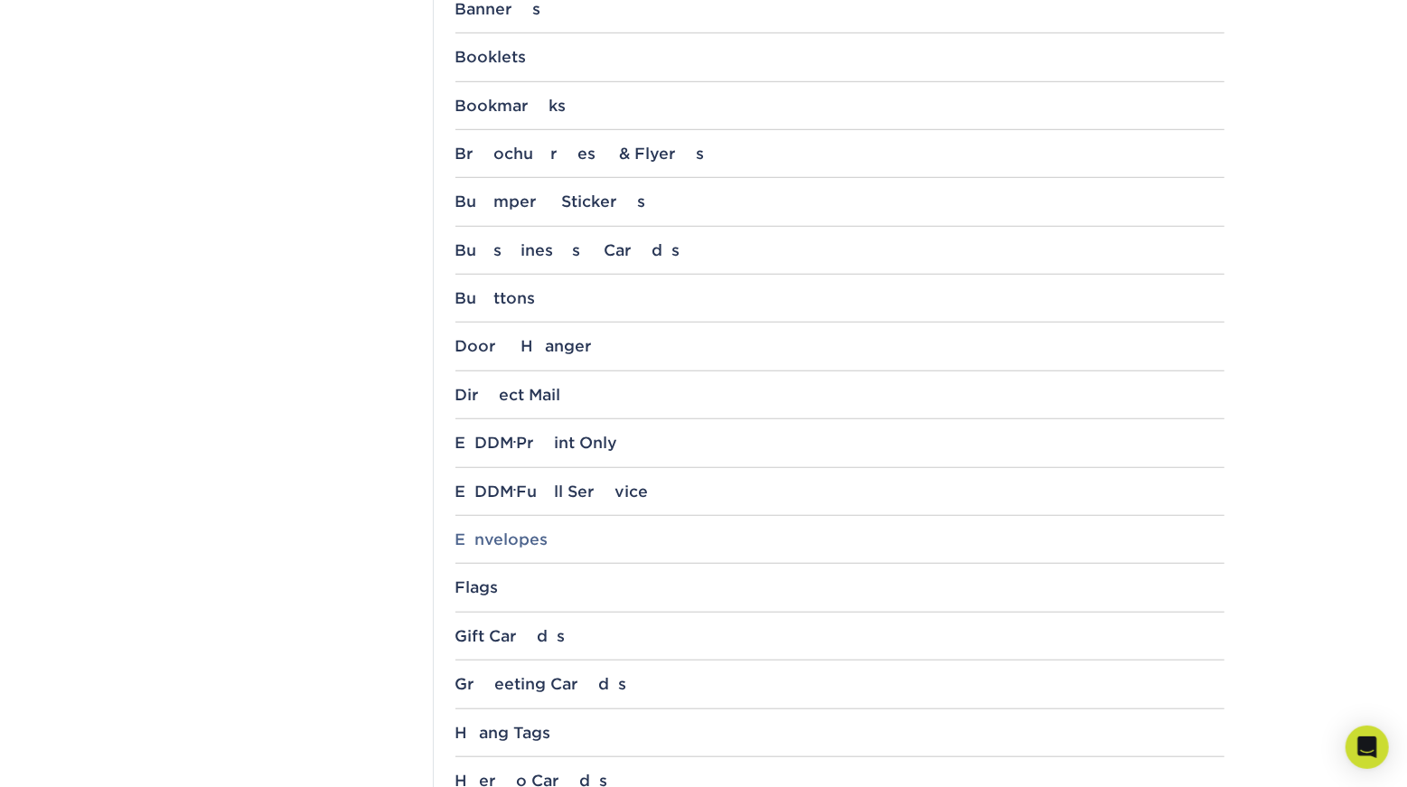
click at [514, 543] on div "Envelopes" at bounding box center [839, 539] width 769 height 18
click at [533, 580] on link "5.25" x 7.25"" at bounding box center [511, 587] width 82 height 14
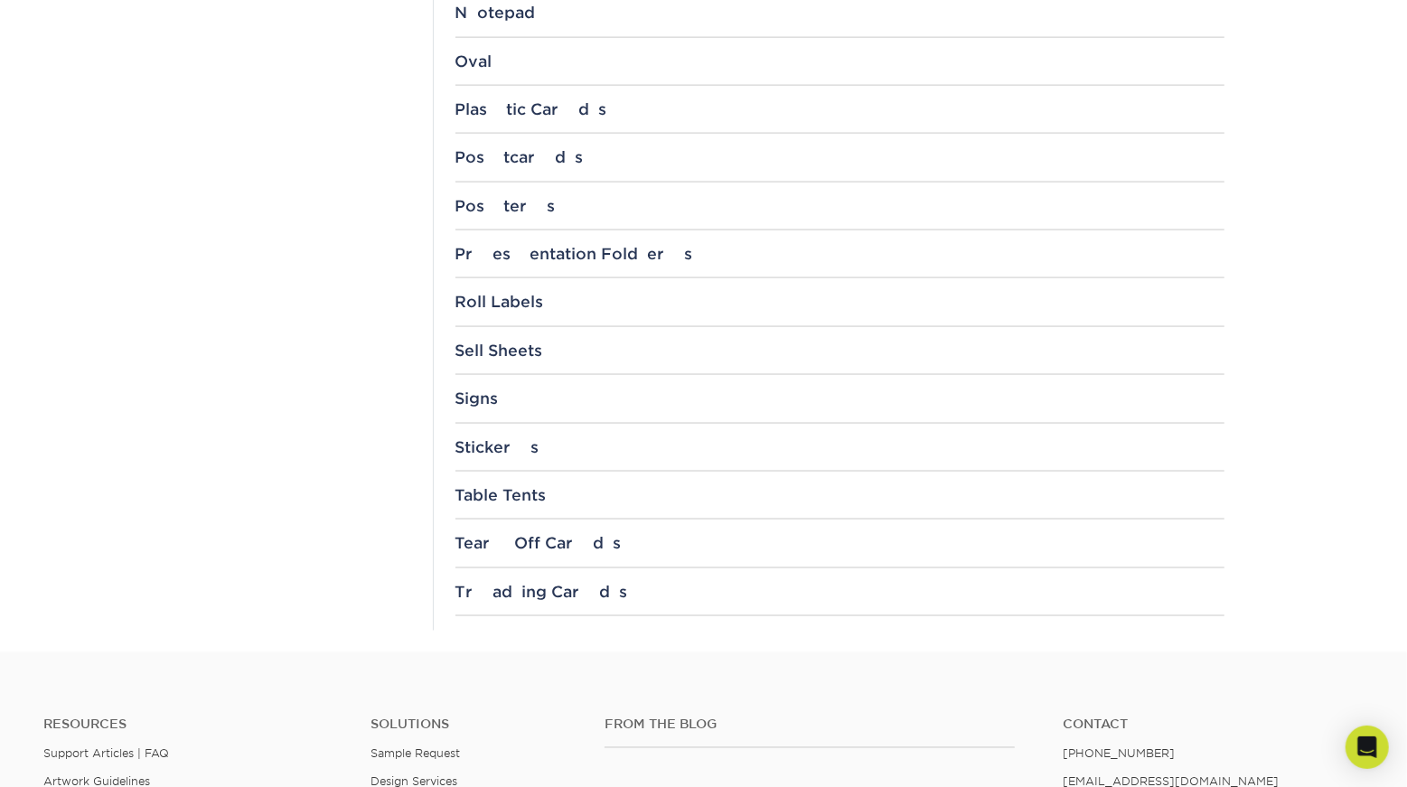
scroll to position [1950, 0]
